Goal: Transaction & Acquisition: Purchase product/service

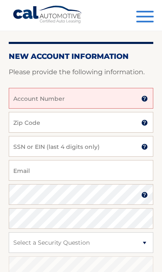
click at [109, 102] on input "Account Number" at bounding box center [81, 98] width 144 height 21
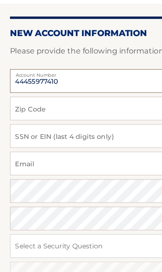
type input "44455977410"
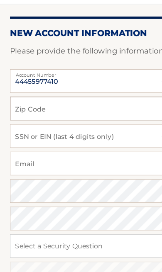
click at [114, 112] on input "Zip Code" at bounding box center [81, 122] width 144 height 21
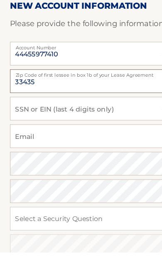
type input "33435"
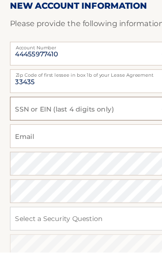
click at [95, 136] on input "SSN or EIN (last 4 digits only)" at bounding box center [81, 146] width 144 height 21
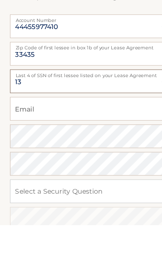
type input "1"
type input "1259"
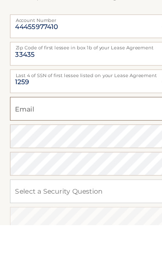
click at [104, 160] on input "Email" at bounding box center [81, 170] width 144 height 21
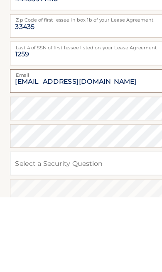
type input "alygrace777@yahoo.com"
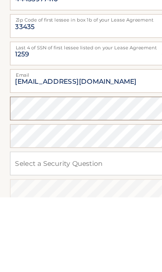
scroll to position [130, 0]
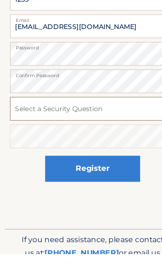
click at [98, 135] on select "Select a Security Question What was the name of your elementary school? What is…" at bounding box center [81, 145] width 144 height 21
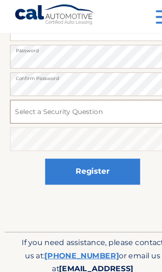
select select "3"
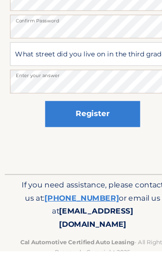
click at [104, 140] on button "Register" at bounding box center [80, 151] width 83 height 23
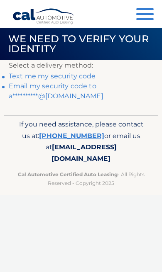
click at [75, 92] on link "**********" at bounding box center [56, 91] width 94 height 18
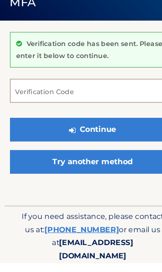
scroll to position [7, 0]
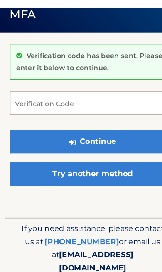
click at [82, 103] on input "Verification Code" at bounding box center [81, 113] width 144 height 21
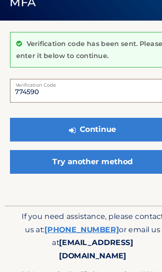
type input "774590"
click at [112, 137] on button "Continue" at bounding box center [81, 147] width 144 height 21
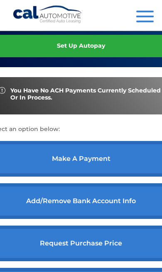
scroll to position [246, 0]
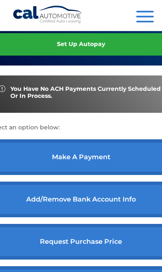
click at [48, 161] on link "make a payment" at bounding box center [81, 157] width 184 height 36
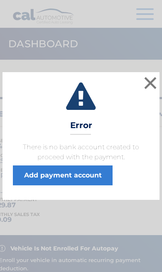
click at [157, 77] on button "×" at bounding box center [150, 83] width 17 height 17
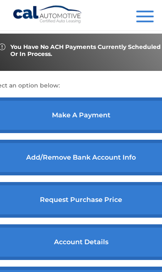
scroll to position [288, 0]
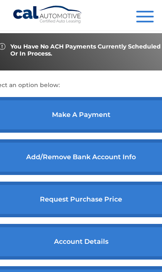
click at [126, 167] on link "Add/Remove bank account info" at bounding box center [81, 157] width 184 height 36
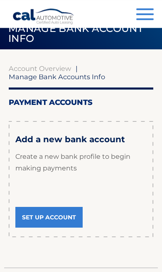
scroll to position [32, 0]
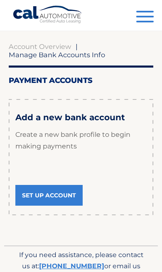
click at [69, 190] on link "Set Up Account" at bounding box center [48, 195] width 67 height 21
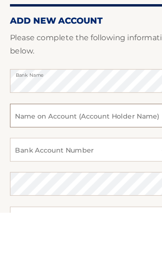
click at [102, 176] on input "text" at bounding box center [81, 186] width 144 height 21
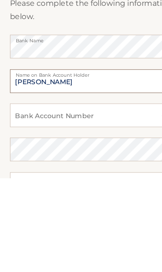
type input "[PERSON_NAME]"
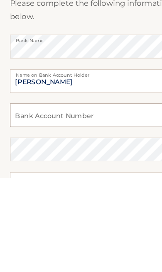
click at [100, 206] on input "Bank Account Number" at bounding box center [81, 216] width 144 height 21
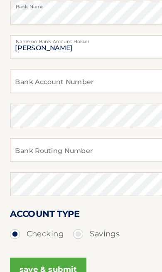
scroll to position [111, 0]
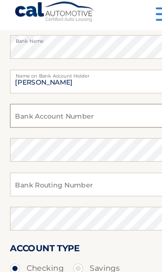
click at [110, 97] on input "Bank Account Number" at bounding box center [81, 105] width 144 height 21
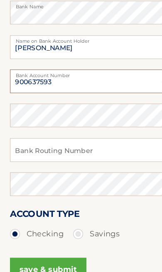
type input "900637593"
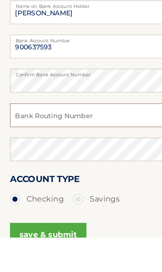
click at [120, 155] on input "Bank Routing Number" at bounding box center [81, 165] width 144 height 21
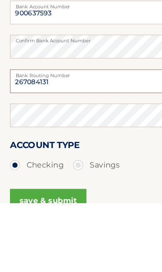
type input "267084131"
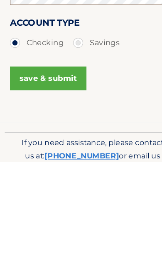
scroll to position [184, 0]
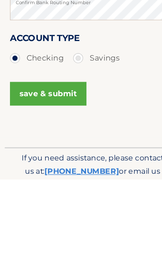
click at [59, 187] on button "save & submit" at bounding box center [42, 197] width 67 height 21
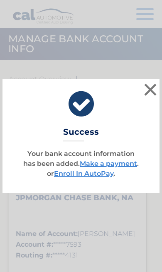
click at [121, 161] on link "Make a payment" at bounding box center [108, 163] width 57 height 8
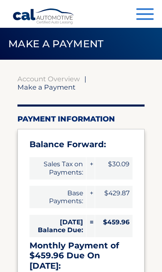
select select "YzkxMGMwYTYtNmFlYS00YjVjLWEyMjEtNzAxMDU1NzQ5NTRk"
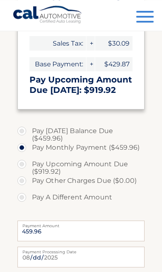
scroll to position [242, 0]
click at [26, 123] on label "Pay [DATE] Balance Due ($459.96)" at bounding box center [80, 131] width 127 height 17
click at [26, 123] on input "Pay [DATE] Balance Due ($459.96)" at bounding box center [25, 129] width 8 height 13
radio input "true"
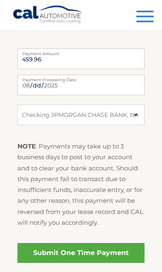
scroll to position [414, 0]
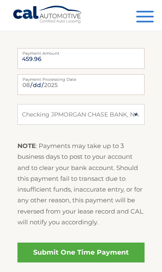
click at [62, 244] on link "Submit One Time Payment" at bounding box center [80, 252] width 127 height 20
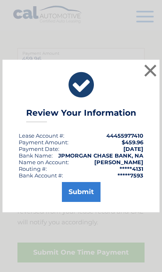
click at [154, 79] on button "×" at bounding box center [150, 70] width 17 height 17
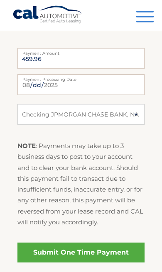
click at [38, 243] on link "Submit One Time Payment" at bounding box center [80, 252] width 127 height 20
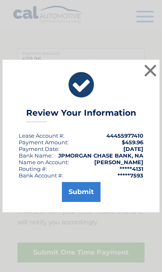
click at [69, 202] on button "Submit" at bounding box center [81, 192] width 39 height 20
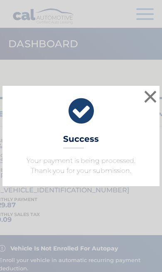
click at [149, 98] on button "×" at bounding box center [150, 96] width 17 height 17
